Goal: Check status: Check status

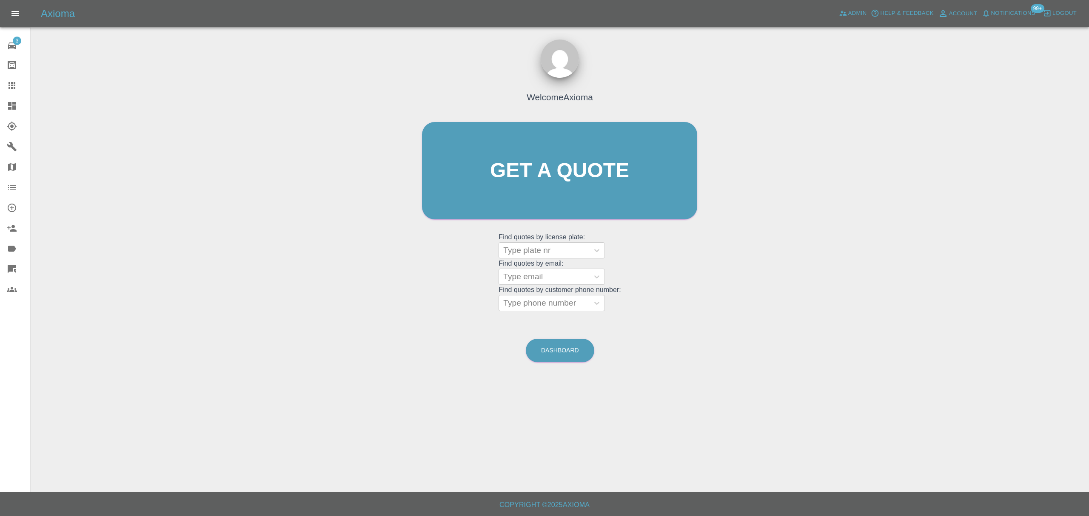
drag, startPoint x: 0, startPoint y: 0, endPoint x: 11, endPoint y: 110, distance: 110.3
click at [11, 110] on icon at bounding box center [12, 106] width 10 height 10
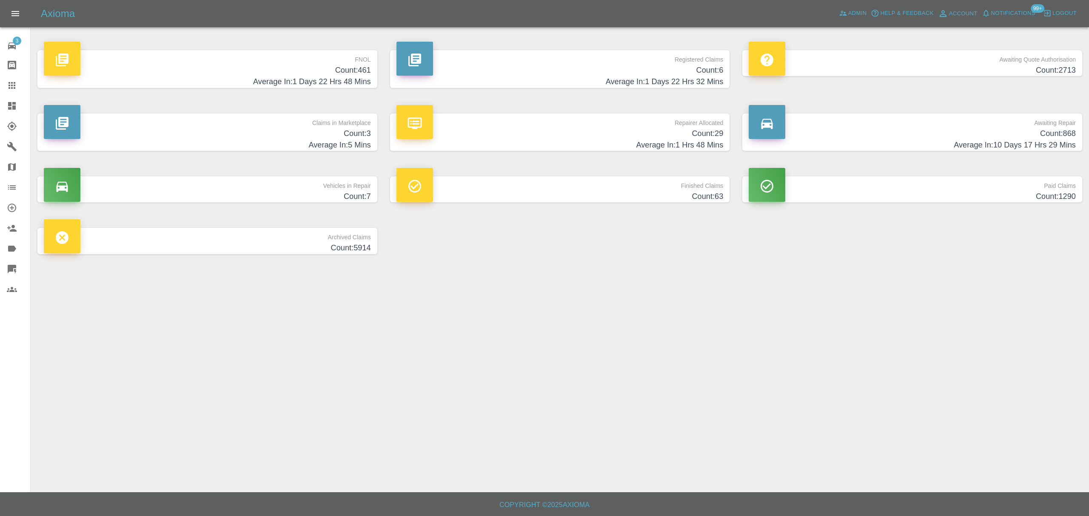
click at [208, 63] on p "FNOL" at bounding box center [207, 57] width 327 height 14
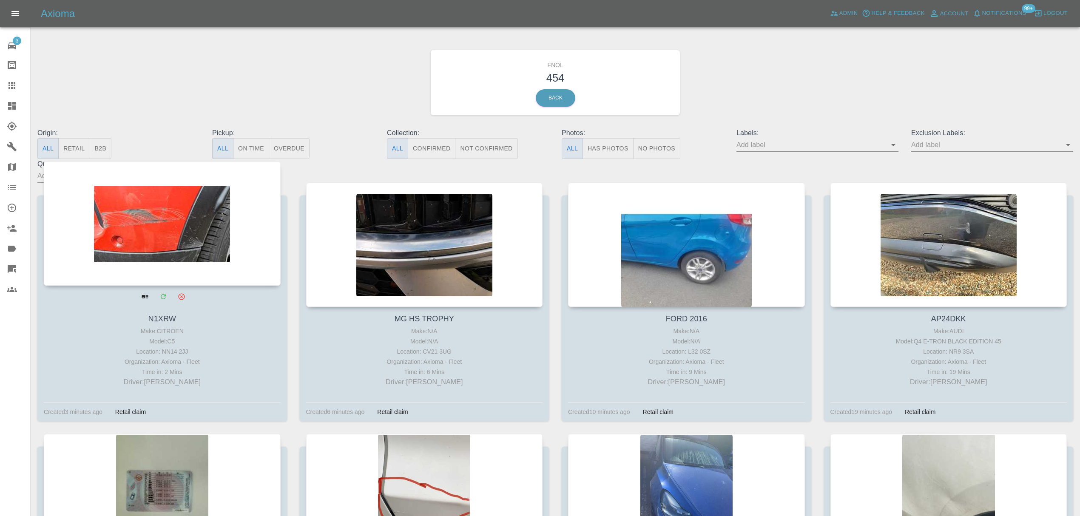
click at [199, 200] on div at bounding box center [162, 224] width 237 height 124
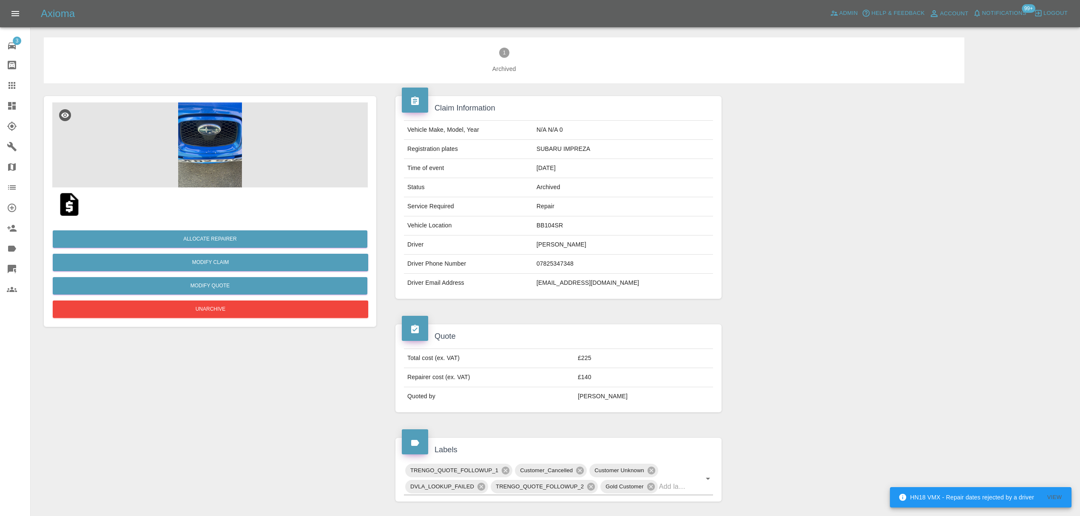
click at [216, 151] on img at bounding box center [209, 144] width 315 height 85
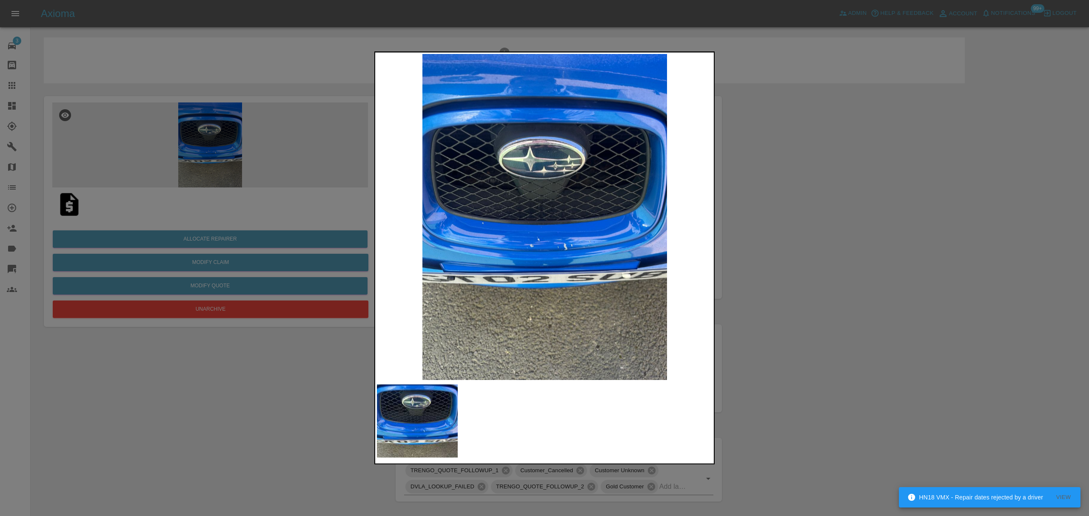
click at [867, 266] on div at bounding box center [544, 258] width 1089 height 516
